Goal: Information Seeking & Learning: Find specific fact

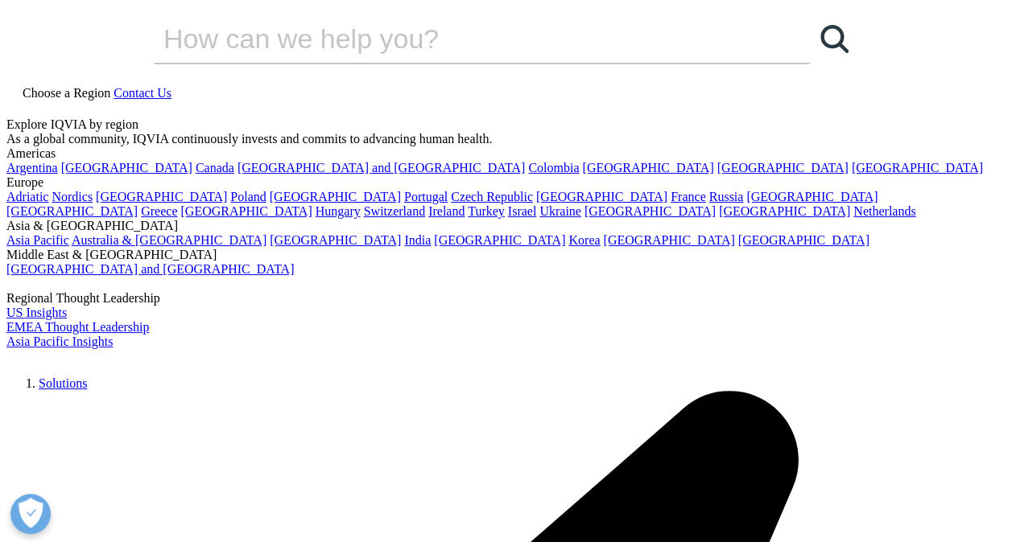
click at [19, 101] on icon at bounding box center [12, 108] width 13 height 14
click at [258, 63] on input "Buscar" at bounding box center [459, 38] width 610 height 48
paste input "IQVIA Certificate Sell Out Report [DATE]"
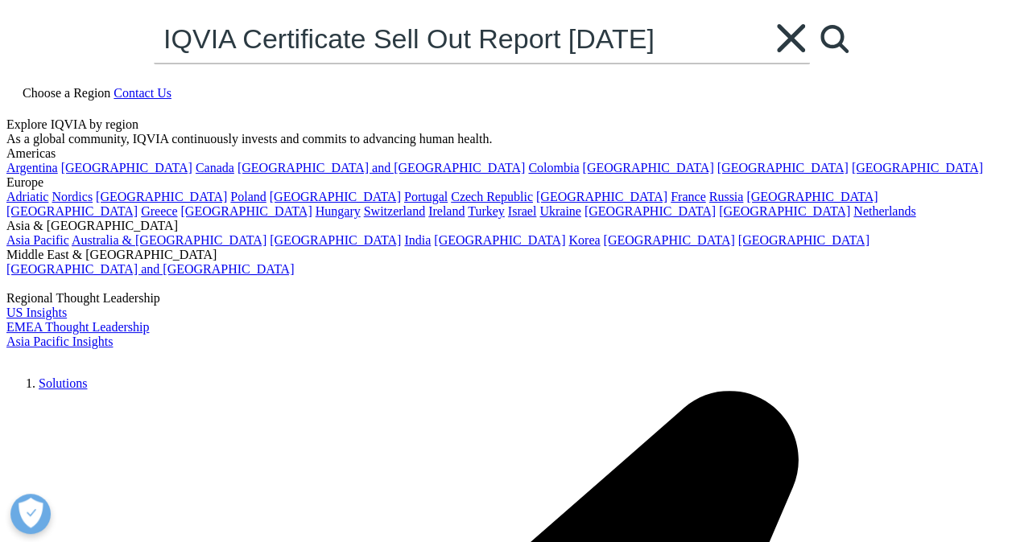
type input "IQVIA Certificate Sell Out Report [DATE]"
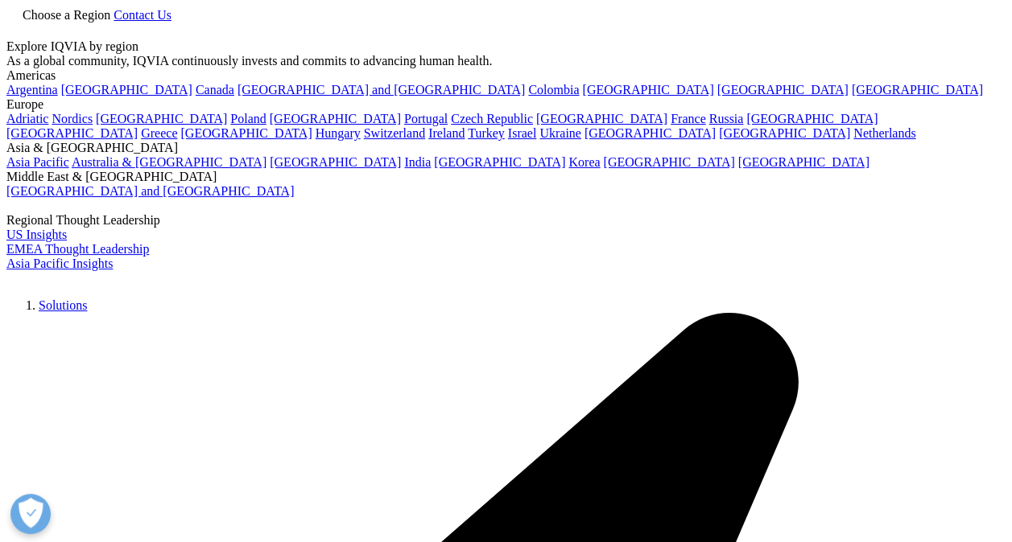
scroll to position [242, 0]
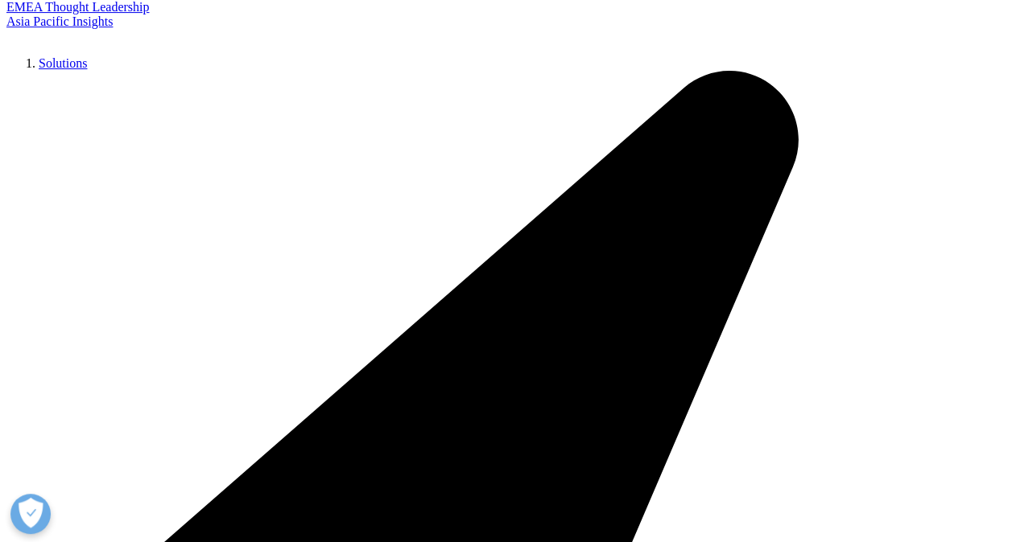
type input "IQVIA Certificate Sell Out Report [DATE]"
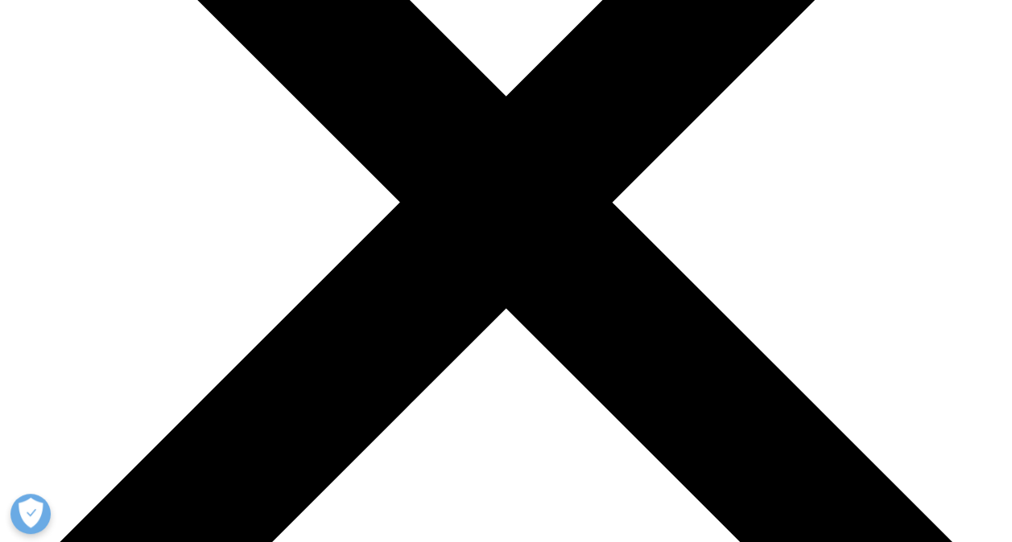
scroll to position [324, 0]
